Goal: Task Accomplishment & Management: Manage account settings

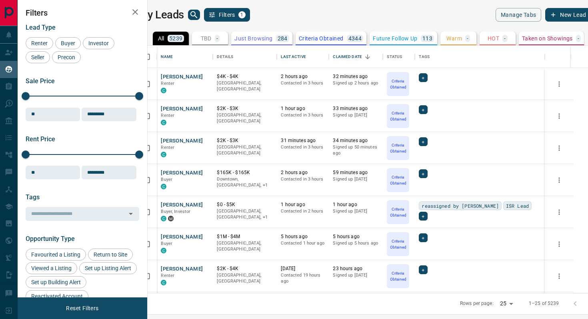
scroll to position [247, 437]
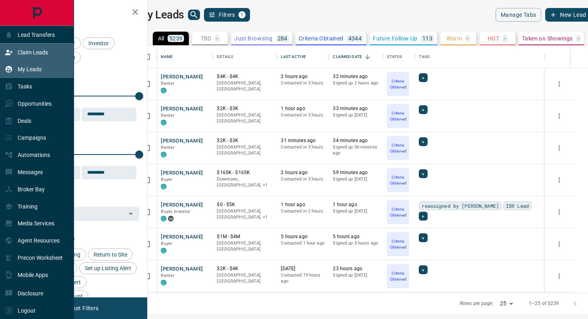
click at [25, 49] on p "Claim Leads" at bounding box center [33, 52] width 30 height 6
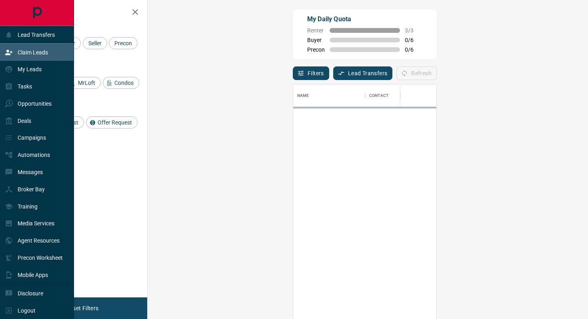
scroll to position [242, 423]
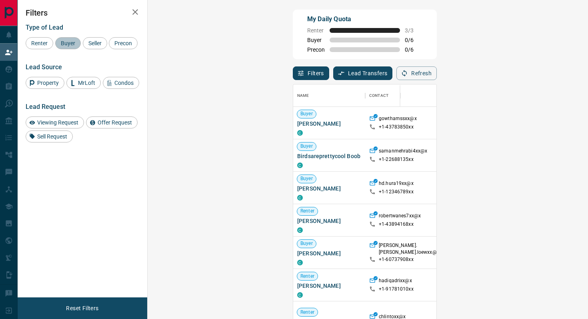
click at [69, 42] on span "Buyer" at bounding box center [68, 43] width 20 height 6
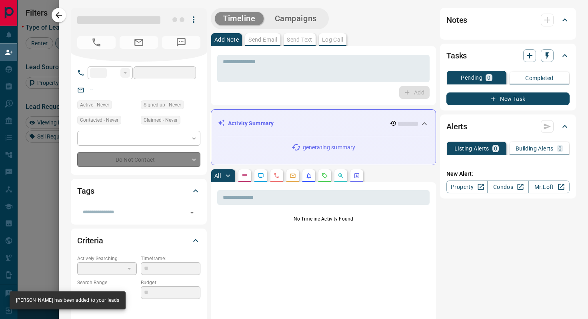
type input "**"
type input "**********"
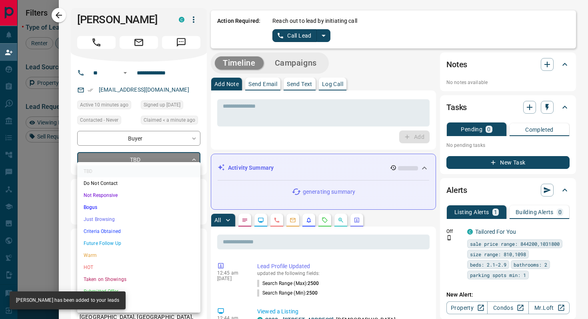
click at [190, 171] on body "Lead Transfers Claim Leads My Leads Tasks Opportunities Deals Campaigns Automat…" at bounding box center [294, 135] width 588 height 271
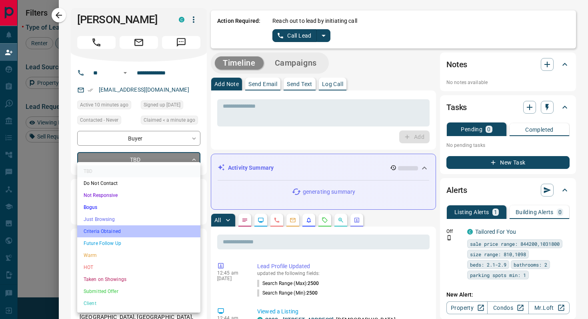
click at [117, 227] on li "Criteria Obtained" at bounding box center [138, 231] width 123 height 12
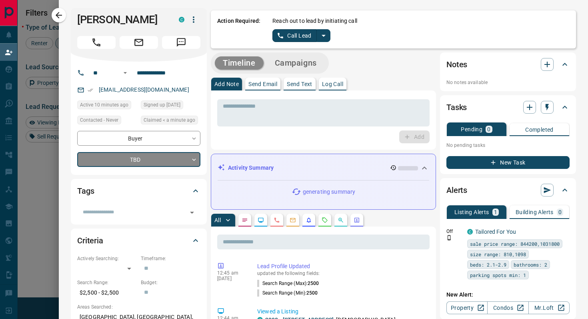
type input "*"
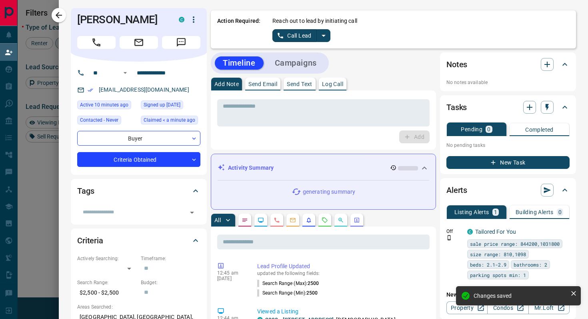
click at [324, 35] on icon "split button" at bounding box center [324, 36] width 4 height 2
click at [308, 62] on li "Log Manual Call" at bounding box center [301, 63] width 49 height 12
click at [276, 40] on button "Log Manual Call" at bounding box center [298, 35] width 53 height 13
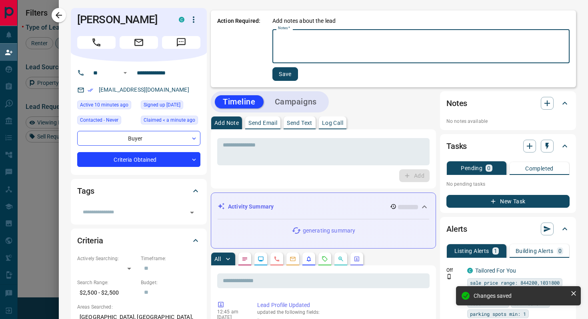
click at [308, 46] on textarea "Notes   *" at bounding box center [421, 46] width 286 height 27
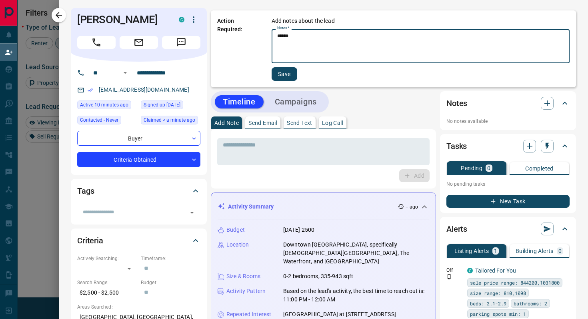
type textarea "******"
click at [285, 75] on button "Save" at bounding box center [285, 74] width 26 height 14
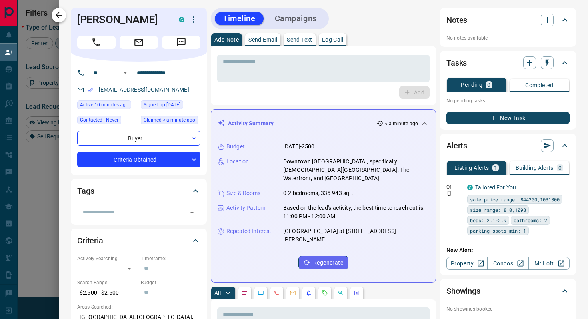
click at [60, 14] on icon "button" at bounding box center [59, 15] width 10 height 10
